Goal: Find contact information: Find contact information

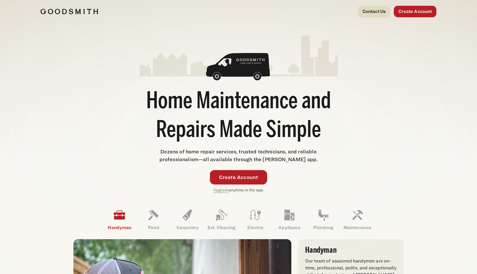
click at [374, 12] on link "Contact Us" at bounding box center [374, 12] width 33 height 12
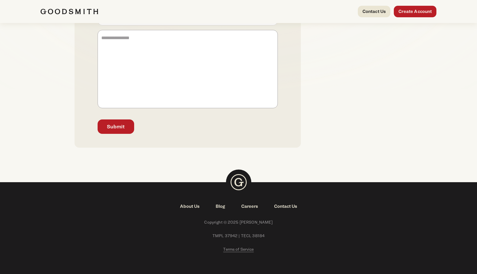
scroll to position [189, 0]
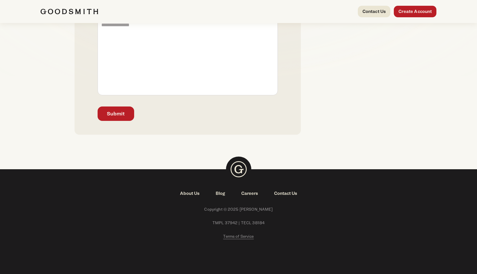
drag, startPoint x: 463, startPoint y: 98, endPoint x: 442, endPoint y: 73, distance: 33.9
click at [462, 97] on div "Contact Us Leave a Message Name (Required) Name Zip Zip Email (Required) Email …" at bounding box center [238, 16] width 477 height 262
drag, startPoint x: 463, startPoint y: 142, endPoint x: 374, endPoint y: 36, distance: 137.9
click at [463, 141] on div "Contact Us Leave a Message Name (Required) Name Zip Zip Email (Required) Email …" at bounding box center [238, 16] width 477 height 262
drag, startPoint x: 467, startPoint y: 61, endPoint x: 310, endPoint y: 2, distance: 167.1
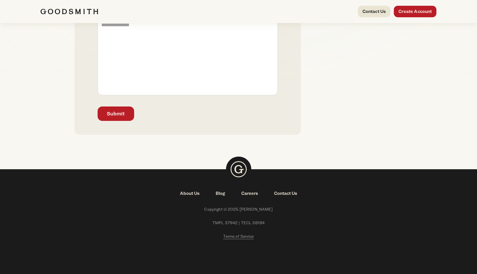
click at [461, 55] on div "Contact Us Leave a Message Name (Required) Name Zip Zip Email (Required) Email …" at bounding box center [238, 16] width 477 height 262
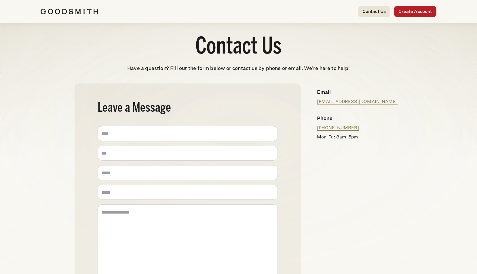
scroll to position [0, 0]
